Goal: Transaction & Acquisition: Obtain resource

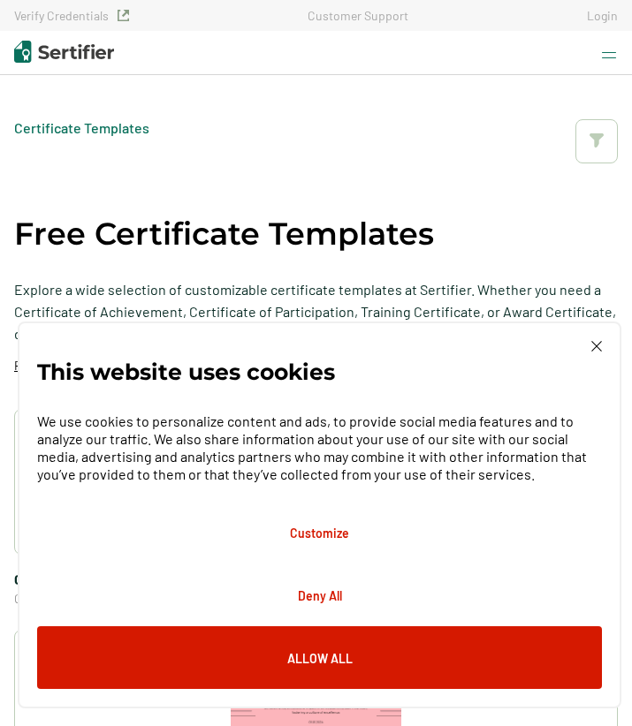
click at [598, 346] on img at bounding box center [596, 346] width 11 height 11
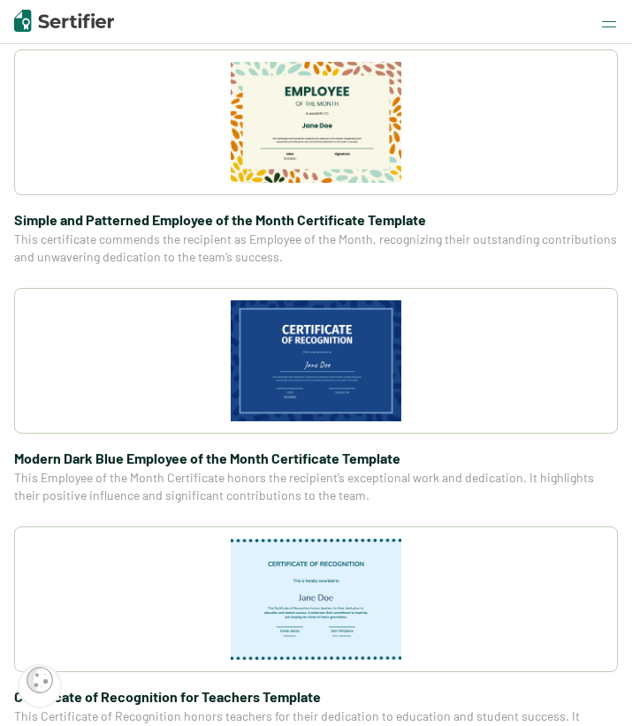
scroll to position [1291, 0]
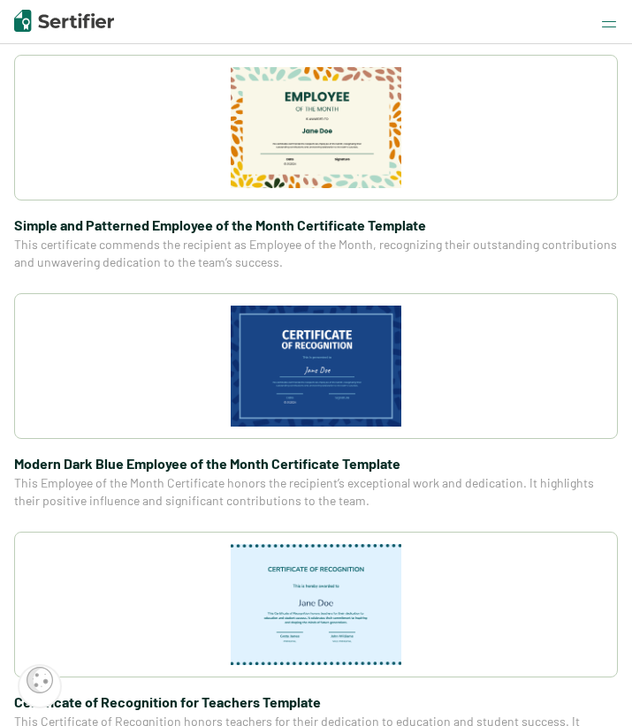
click at [336, 379] on img at bounding box center [316, 366] width 171 height 121
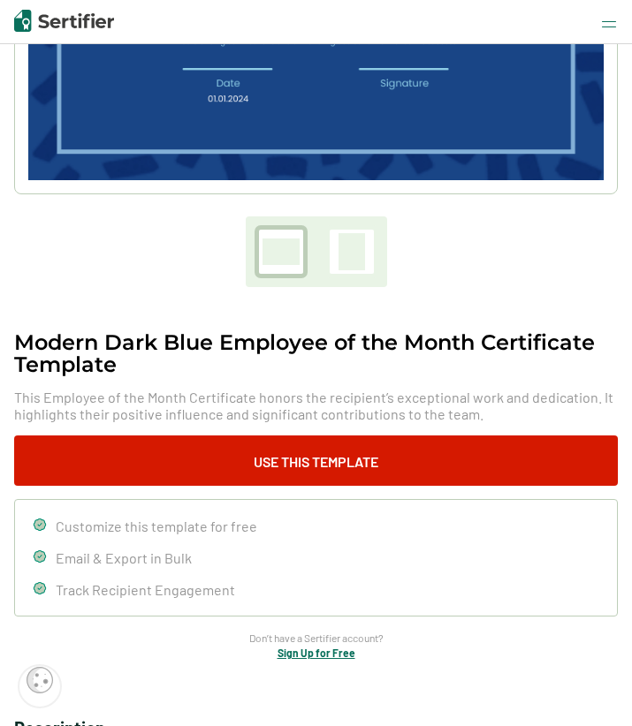
scroll to position [420, 0]
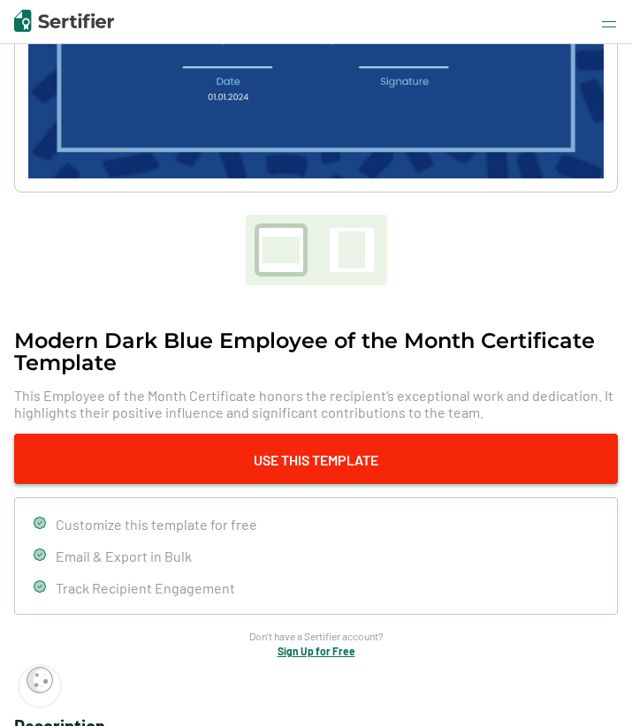
click at [299, 460] on button "Use This Template" at bounding box center [316, 459] width 604 height 50
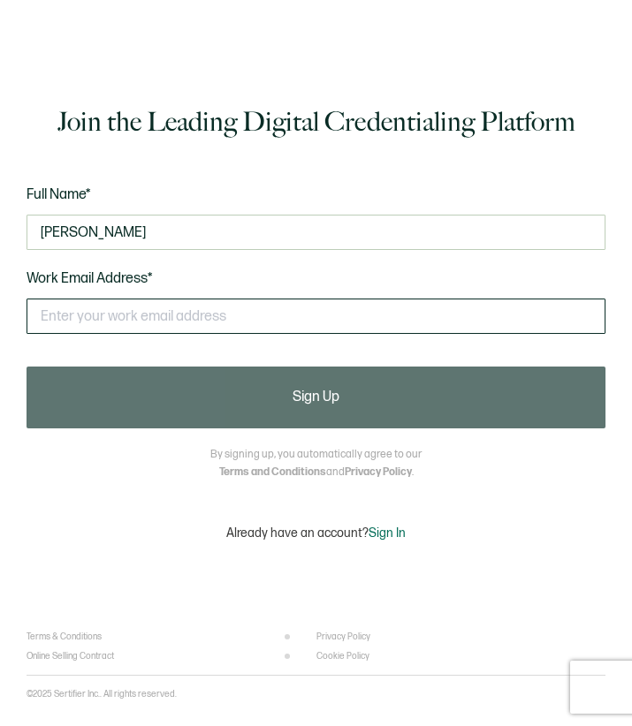
type input "Deborah Liadi"
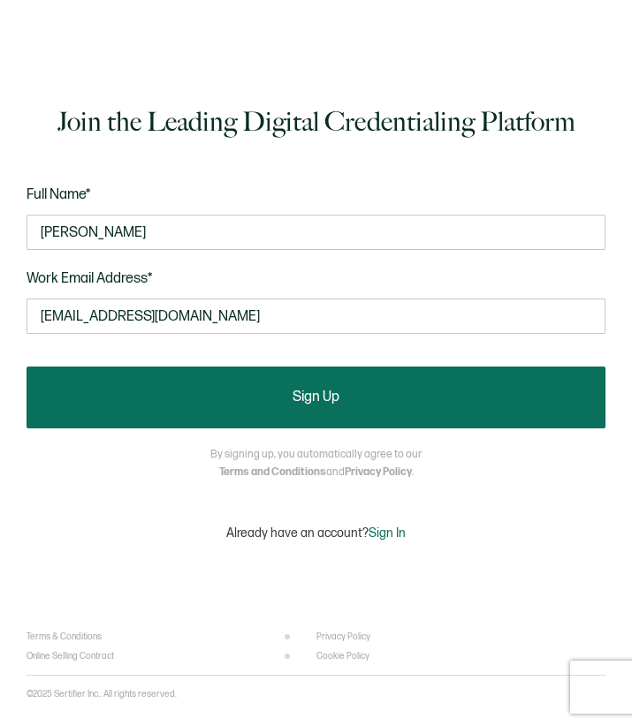
type input "dliadi@student.savannahstate.edu"
click at [325, 399] on span "Sign Up" at bounding box center [315, 398] width 47 height 14
